Goal: Find contact information: Find contact information

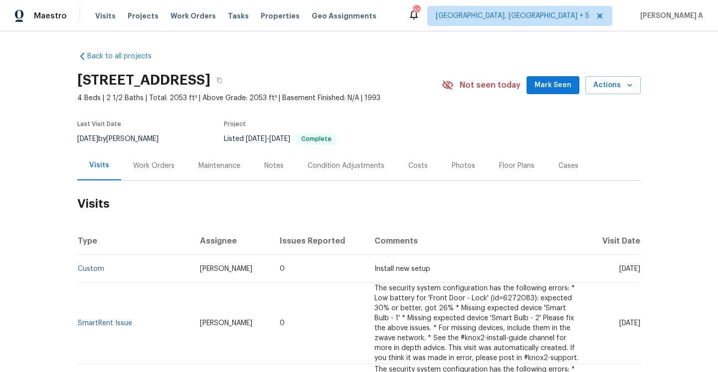
click at [142, 159] on div "Work Orders" at bounding box center [153, 165] width 65 height 29
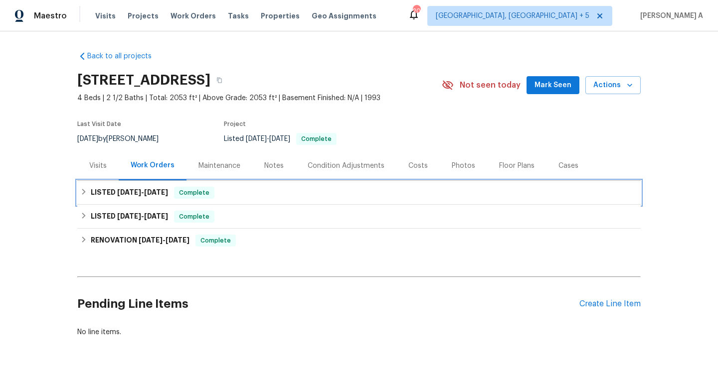
click at [161, 191] on span "[DATE]" at bounding box center [156, 192] width 24 height 7
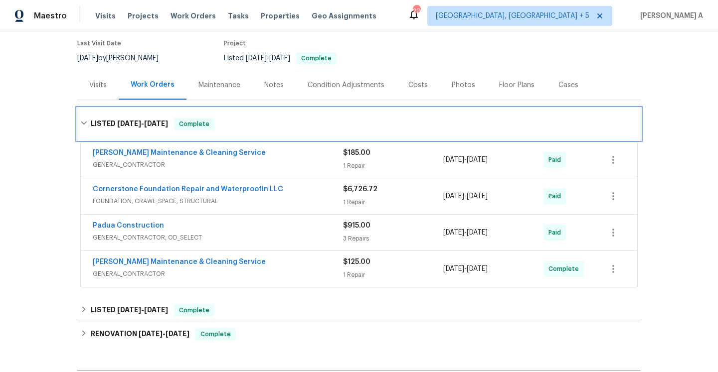
scroll to position [96, 0]
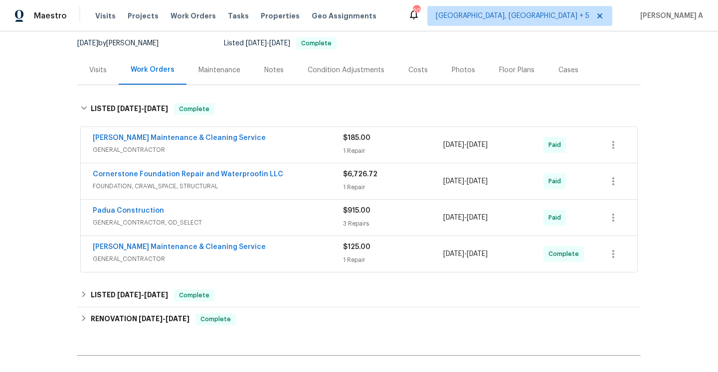
click at [240, 150] on span "GENERAL_CONTRACTOR" at bounding box center [218, 150] width 250 height 10
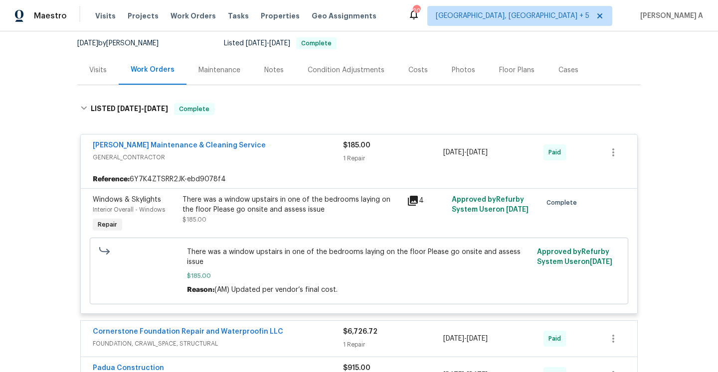
click at [240, 150] on div "[PERSON_NAME] Maintenance & Cleaning Service" at bounding box center [218, 147] width 250 height 12
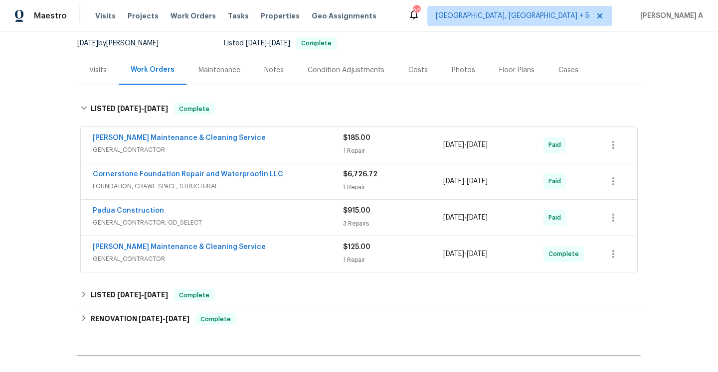
click at [241, 259] on span "GENERAL_CONTRACTOR" at bounding box center [218, 259] width 250 height 10
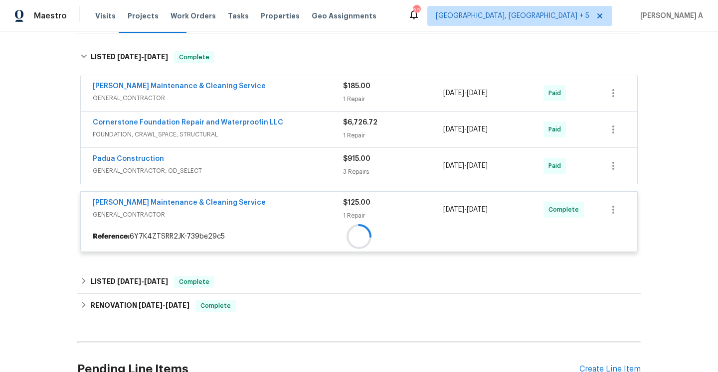
scroll to position [185, 0]
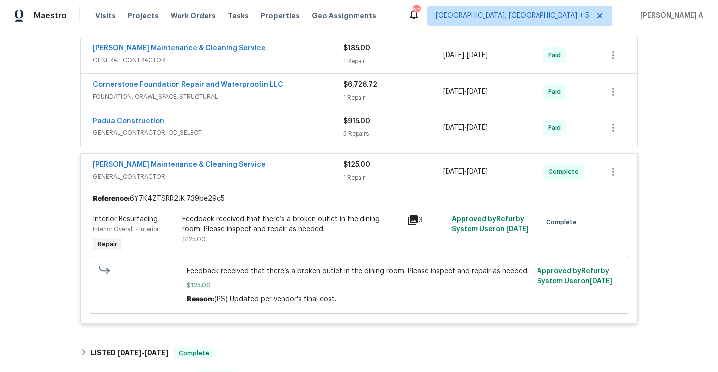
click at [262, 178] on span "GENERAL_CONTRACTOR" at bounding box center [218, 177] width 250 height 10
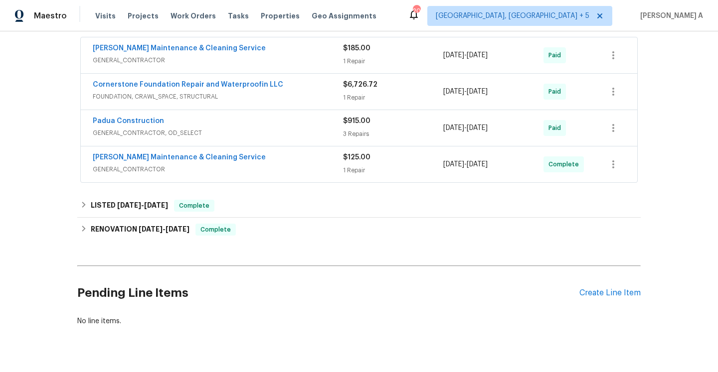
click at [245, 138] on div "Padua Construction GENERAL_CONTRACTOR, OD_SELECT" at bounding box center [218, 128] width 250 height 24
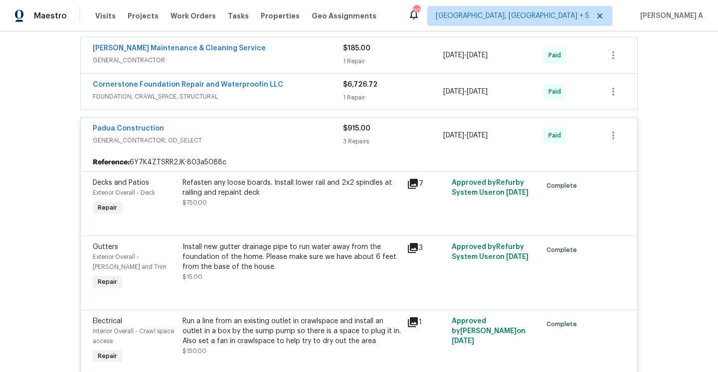
click at [245, 138] on span "GENERAL_CONTRACTOR, OD_SELECT" at bounding box center [218, 141] width 250 height 10
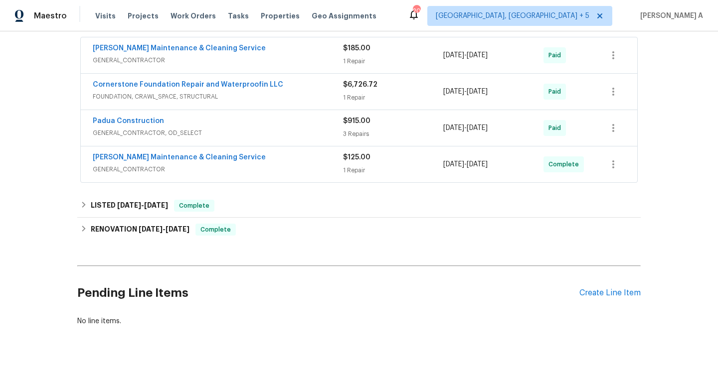
click at [288, 90] on div "Cornerstone Foundation Repair and Waterproofin LLC" at bounding box center [218, 86] width 250 height 12
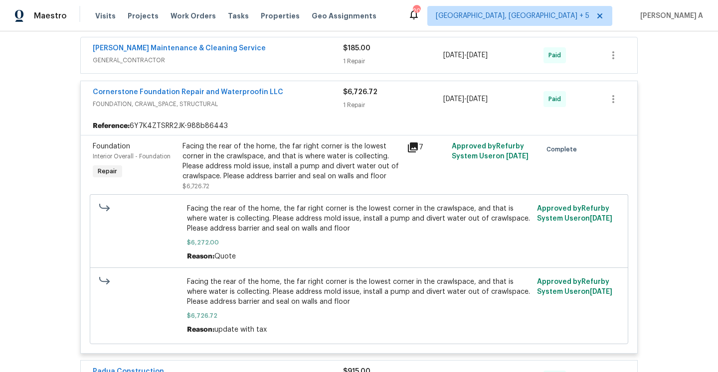
click at [288, 93] on div "Cornerstone Foundation Repair and Waterproofin LLC" at bounding box center [218, 93] width 250 height 12
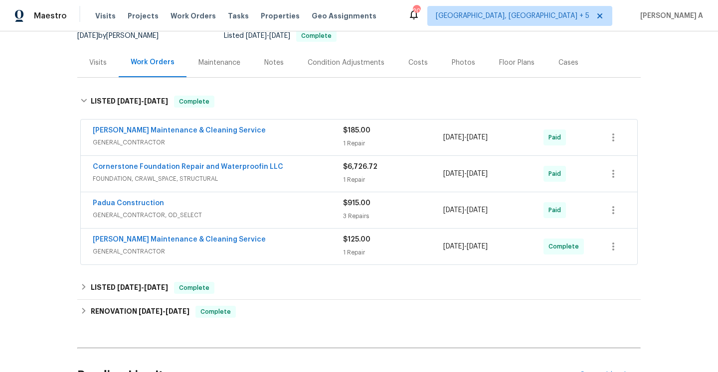
scroll to position [78, 0]
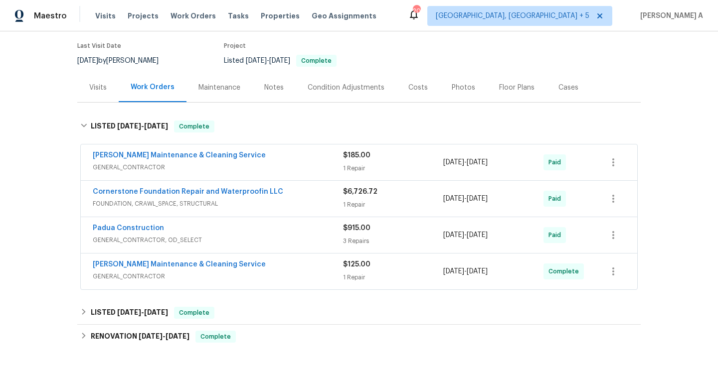
click at [105, 96] on div "Visits" at bounding box center [97, 87] width 41 height 29
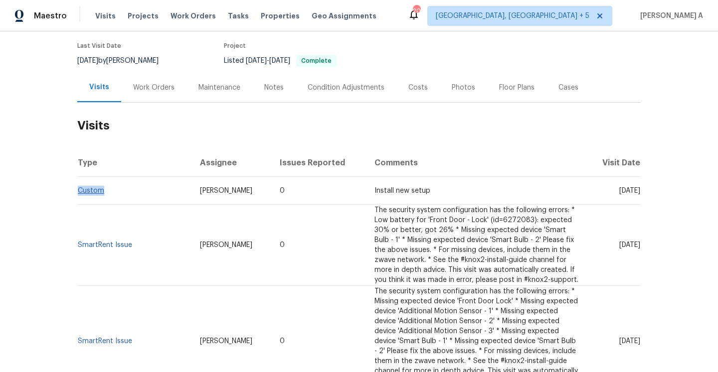
drag, startPoint x: 114, startPoint y: 193, endPoint x: 79, endPoint y: 191, distance: 35.5
click at [79, 191] on td "Custom" at bounding box center [134, 191] width 115 height 28
copy link "Custom"
click at [143, 96] on div "Work Orders" at bounding box center [153, 87] width 65 height 29
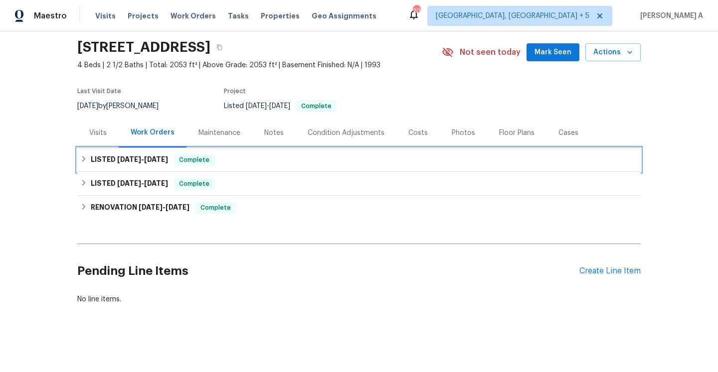
click at [161, 160] on span "[DATE]" at bounding box center [156, 159] width 24 height 7
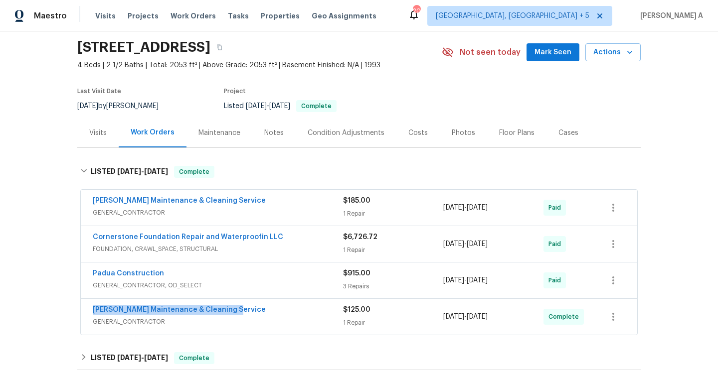
drag, startPoint x: 84, startPoint y: 313, endPoint x: 226, endPoint y: 311, distance: 142.1
click at [226, 311] on div "[PERSON_NAME] Maintenance & Cleaning Service GENERAL_CONTRACTOR $125.00 1 Repai…" at bounding box center [359, 317] width 556 height 36
copy link "[PERSON_NAME] Maintenance & Cleaning Service"
click at [261, 316] on div "[PERSON_NAME] Maintenance & Cleaning Service" at bounding box center [218, 311] width 250 height 12
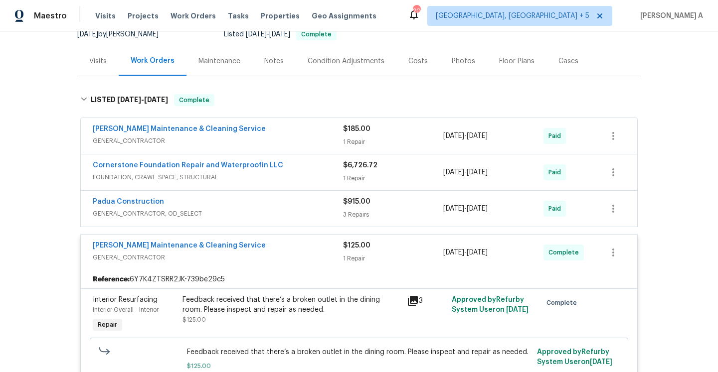
scroll to position [118, 0]
